Goal: Obtain resource: Download file/media

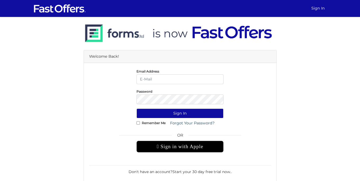
click at [195, 82] on input "email" at bounding box center [179, 79] width 87 height 10
type input "marsillarealty@gmail.com"
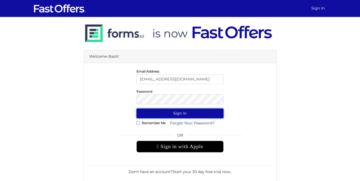
click at [192, 116] on button "Sign In" at bounding box center [179, 113] width 87 height 10
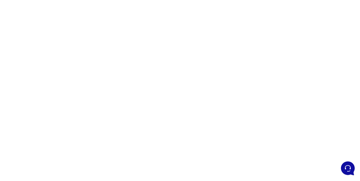
scroll to position [35, 0]
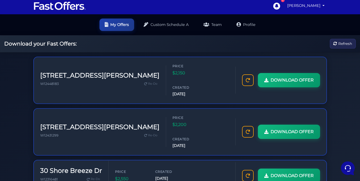
scroll to position [3, 0]
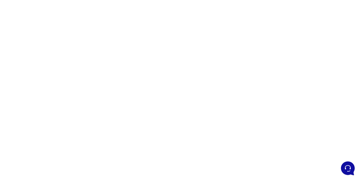
scroll to position [59, 0]
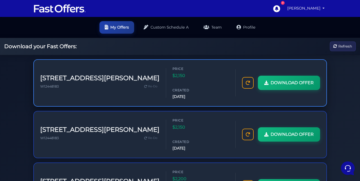
click at [80, 74] on h3 "[STREET_ADDRESS][PERSON_NAME]" at bounding box center [99, 78] width 119 height 8
click at [75, 83] on div "W12448183 Re-Do" at bounding box center [99, 86] width 119 height 7
click at [56, 84] on span "W12448183" at bounding box center [49, 86] width 19 height 4
click at [78, 74] on h3 "[STREET_ADDRESS][PERSON_NAME]" at bounding box center [99, 78] width 119 height 8
click at [187, 94] on span "[DATE]" at bounding box center [188, 97] width 32 height 6
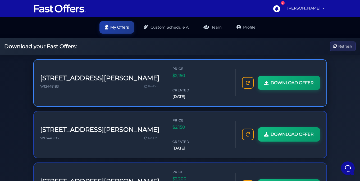
click at [172, 94] on span "[DATE]" at bounding box center [188, 97] width 32 height 6
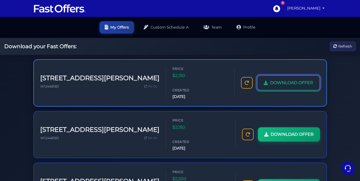
click at [265, 81] on icon at bounding box center [266, 83] width 4 height 4
